Goal: Task Accomplishment & Management: Complete application form

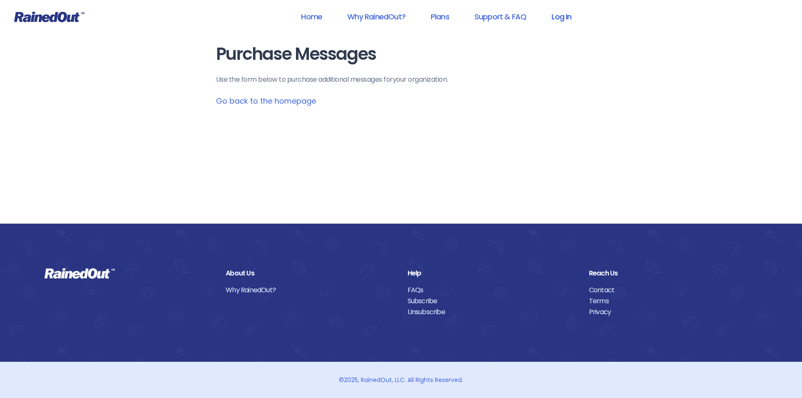
click at [567, 16] on link "Log In" at bounding box center [561, 16] width 42 height 19
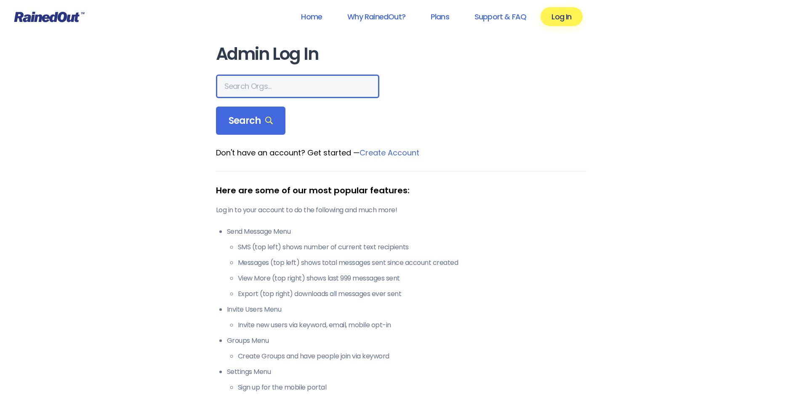
click at [290, 83] on input "text" at bounding box center [297, 86] width 163 height 24
type input "hfah"
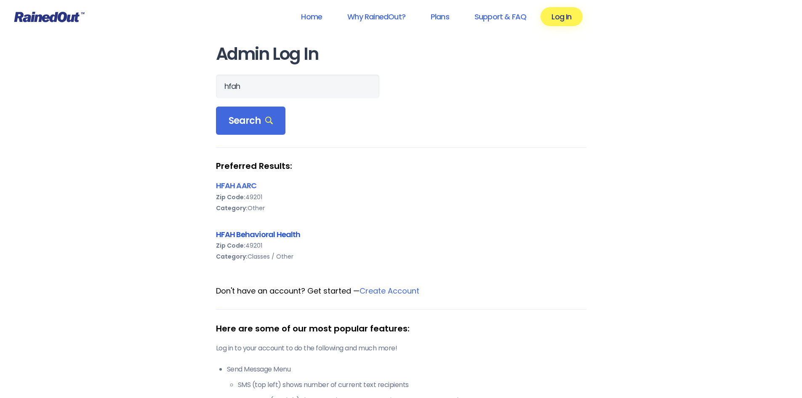
click at [245, 234] on link "HFAH Behavioral Health" at bounding box center [258, 234] width 85 height 11
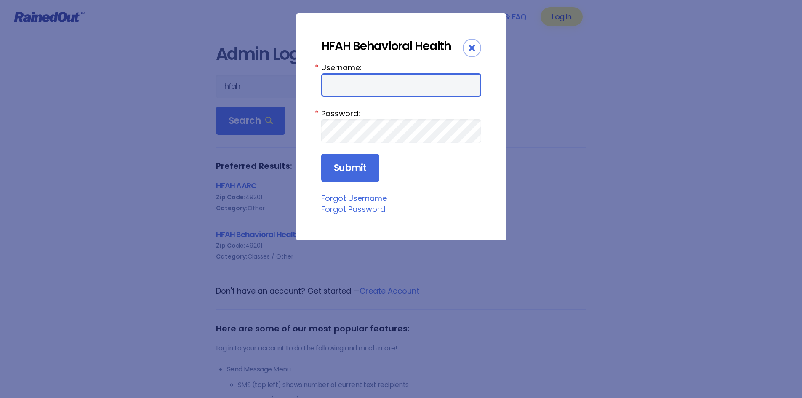
click at [335, 81] on input "Username:" at bounding box center [401, 85] width 160 height 24
type input "ChargeNurse"
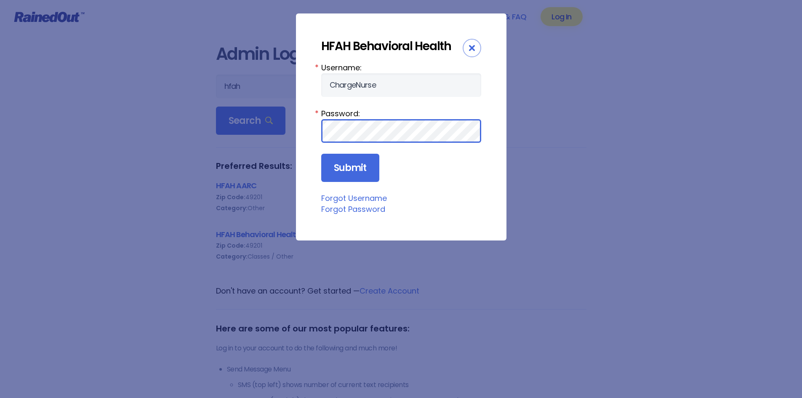
click at [321, 154] on input "Submit" at bounding box center [350, 168] width 58 height 29
